Goal: Task Accomplishment & Management: Manage account settings

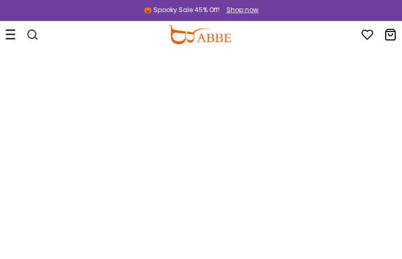
type input "**********"
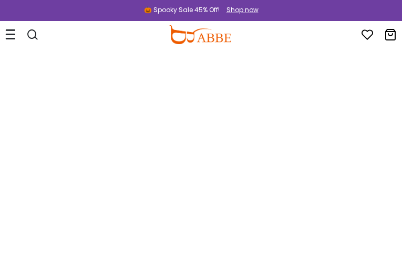
type input "**********"
type input "********"
